Goal: Information Seeking & Learning: Learn about a topic

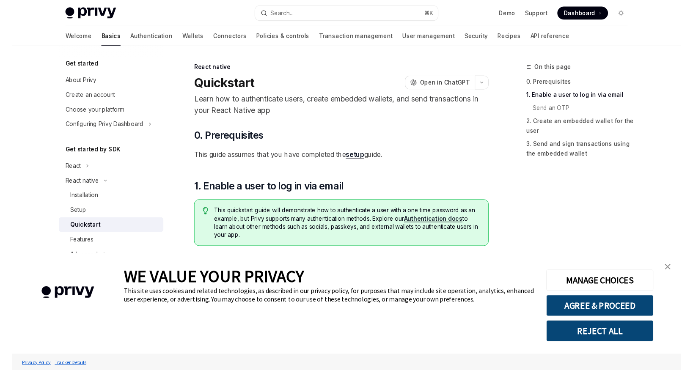
scroll to position [156, 0]
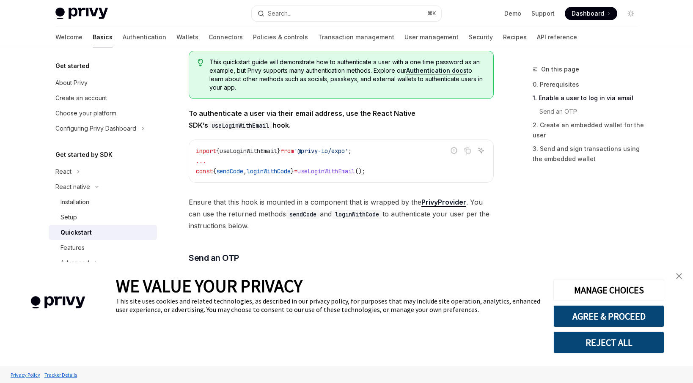
click at [680, 274] on img "close banner" at bounding box center [679, 276] width 6 height 6
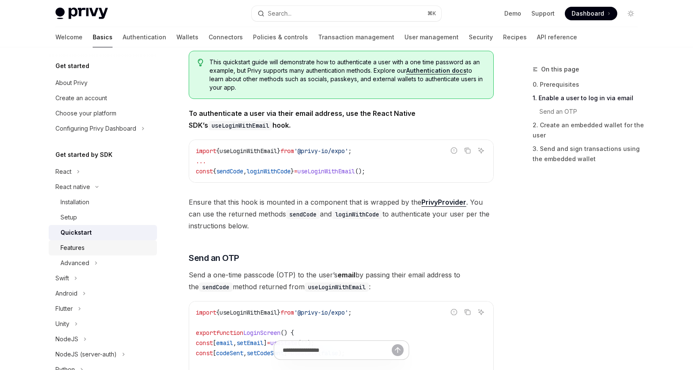
click at [68, 245] on div "Features" at bounding box center [72, 248] width 24 height 10
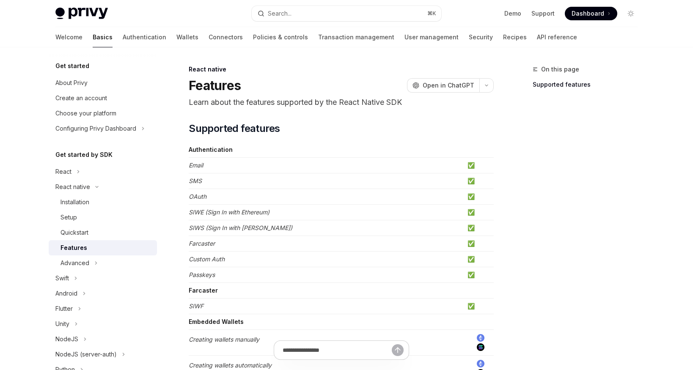
scroll to position [101, 0]
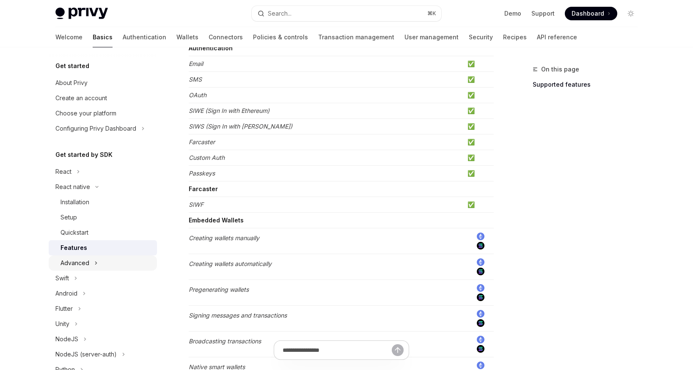
click at [131, 261] on button "Advanced" at bounding box center [103, 262] width 108 height 15
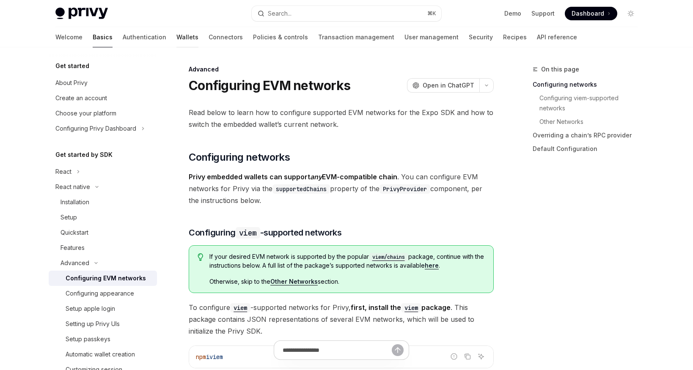
click at [176, 36] on link "Wallets" at bounding box center [187, 37] width 22 height 20
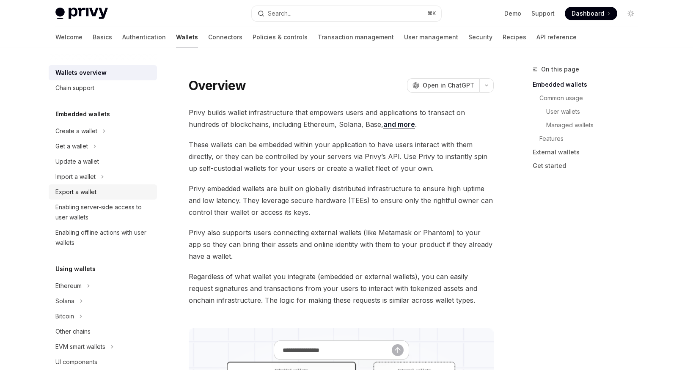
click at [129, 189] on div "Export a wallet" at bounding box center [103, 192] width 96 height 10
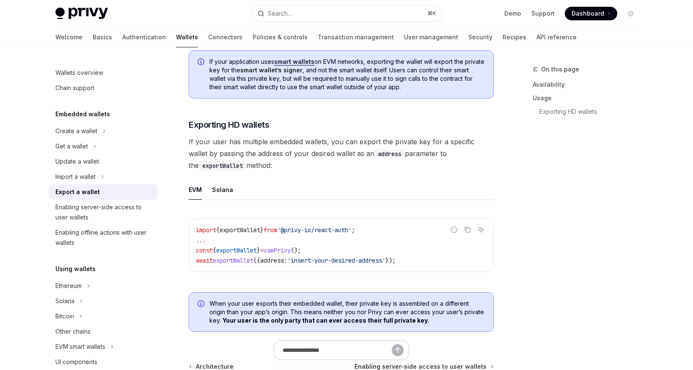
scroll to position [863, 0]
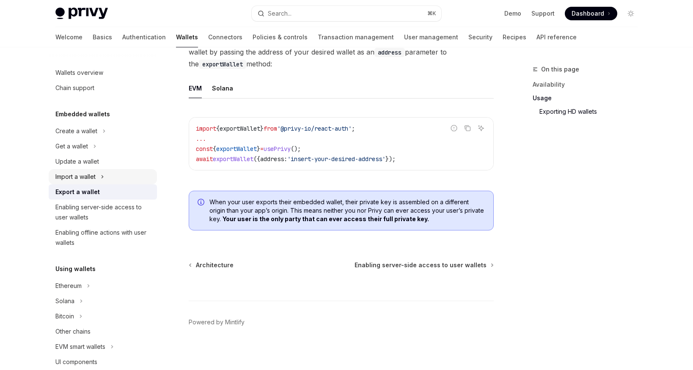
click at [106, 178] on button "Import a wallet" at bounding box center [103, 176] width 108 height 15
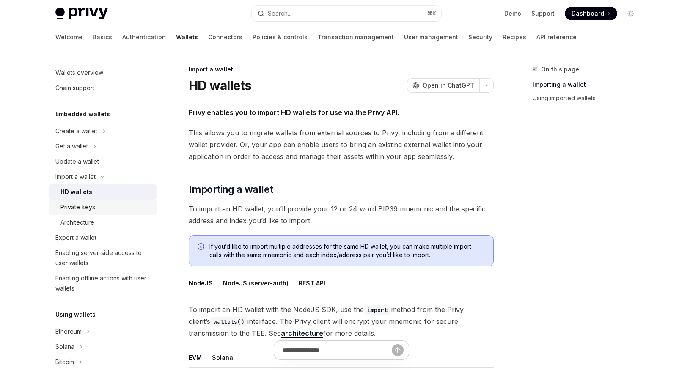
click at [99, 209] on div "Private keys" at bounding box center [105, 207] width 91 height 10
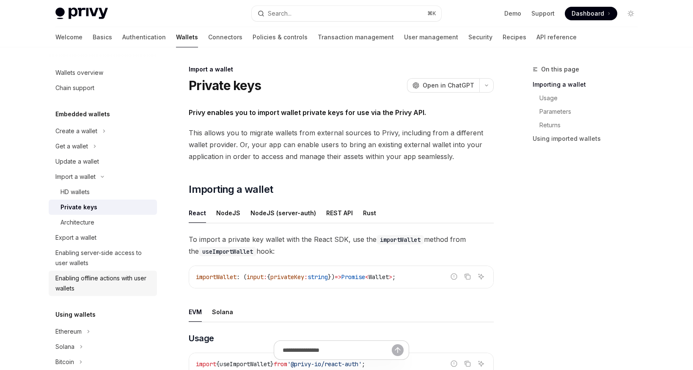
scroll to position [51, 0]
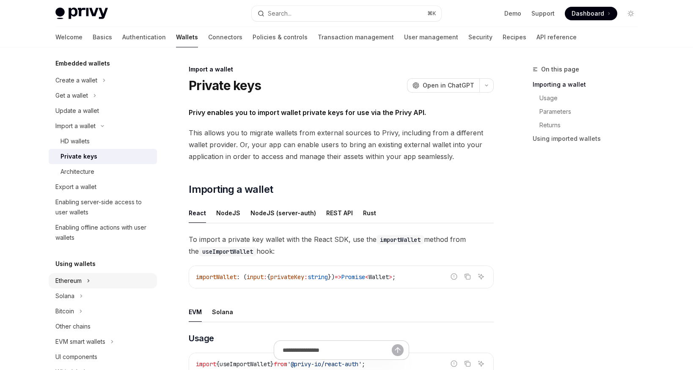
click at [103, 276] on button "Ethereum" at bounding box center [103, 280] width 108 height 15
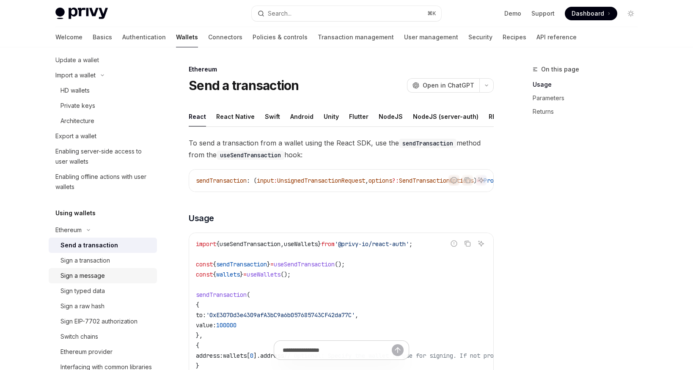
scroll to position [203, 0]
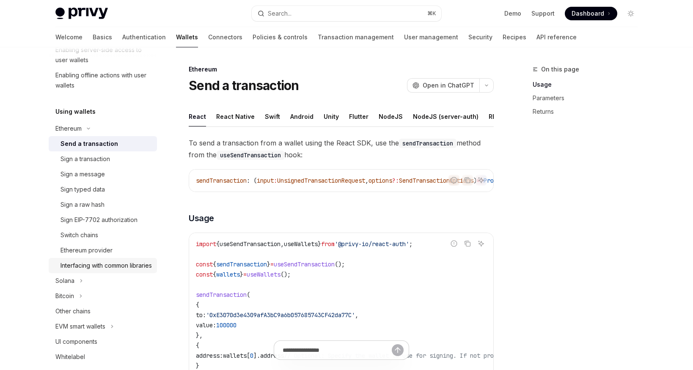
click at [131, 264] on div "Interfacing with common libraries" at bounding box center [105, 265] width 91 height 10
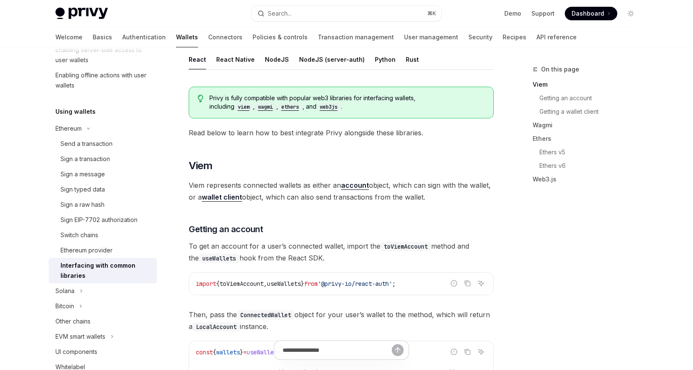
scroll to position [6, 0]
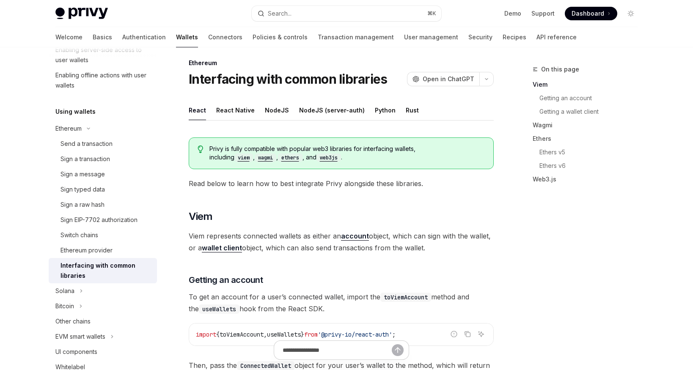
click at [239, 113] on div "React Native" at bounding box center [235, 110] width 38 height 20
type textarea "*"
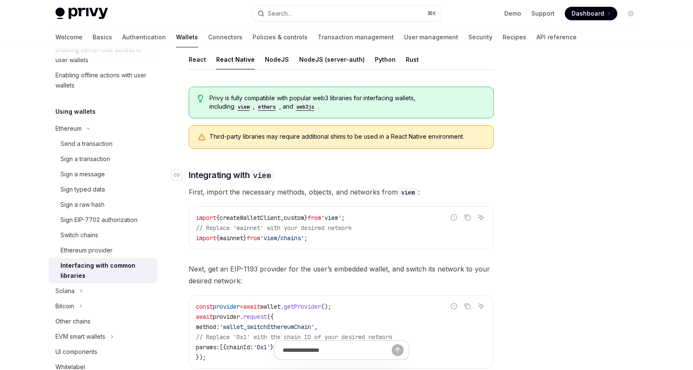
scroll to position [159, 0]
